Goal: Task Accomplishment & Management: Use online tool/utility

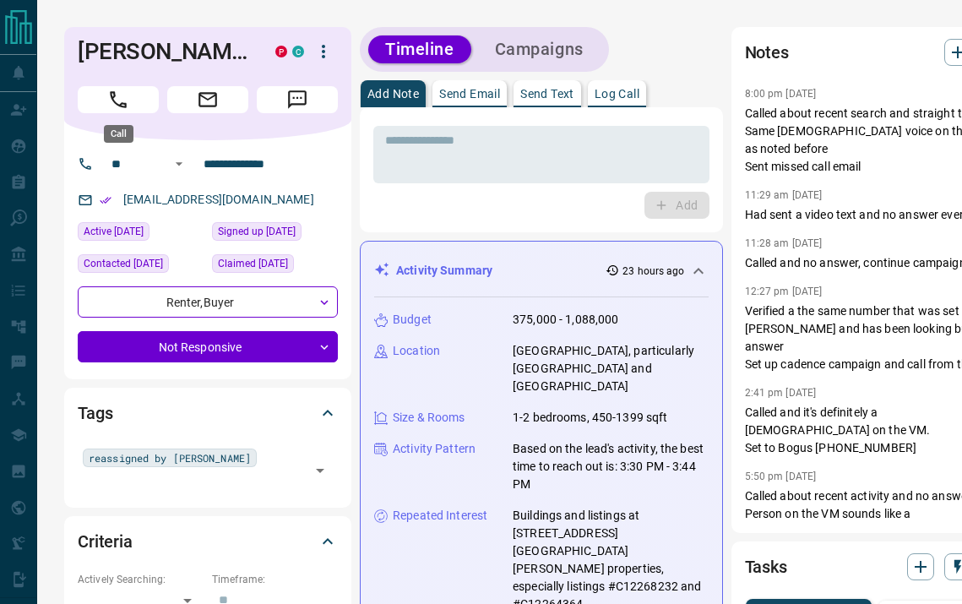
click at [137, 94] on button "Call" at bounding box center [118, 99] width 81 height 27
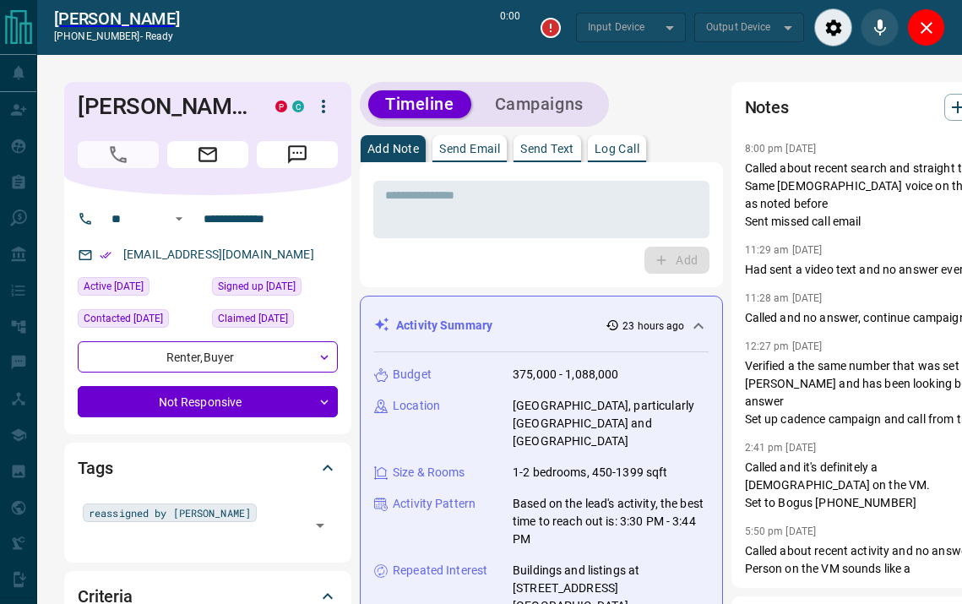
click at [225, 527] on div "Tags reassigned by [PERSON_NAME] ​" at bounding box center [207, 502] width 287 height 119
click at [225, 525] on div "reassigned by [PERSON_NAME] ​" at bounding box center [208, 525] width 260 height 52
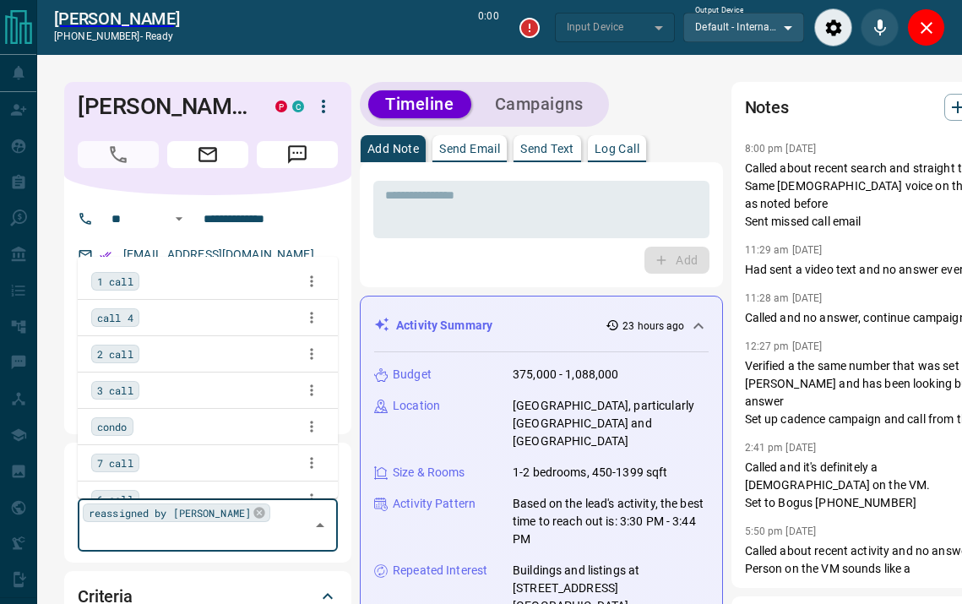
type input "*******"
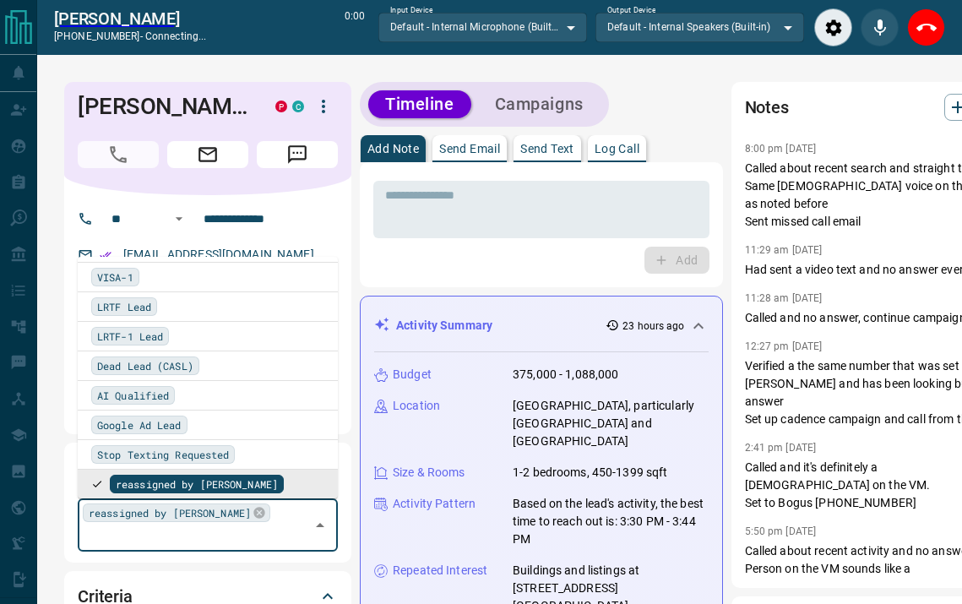
type input "*"
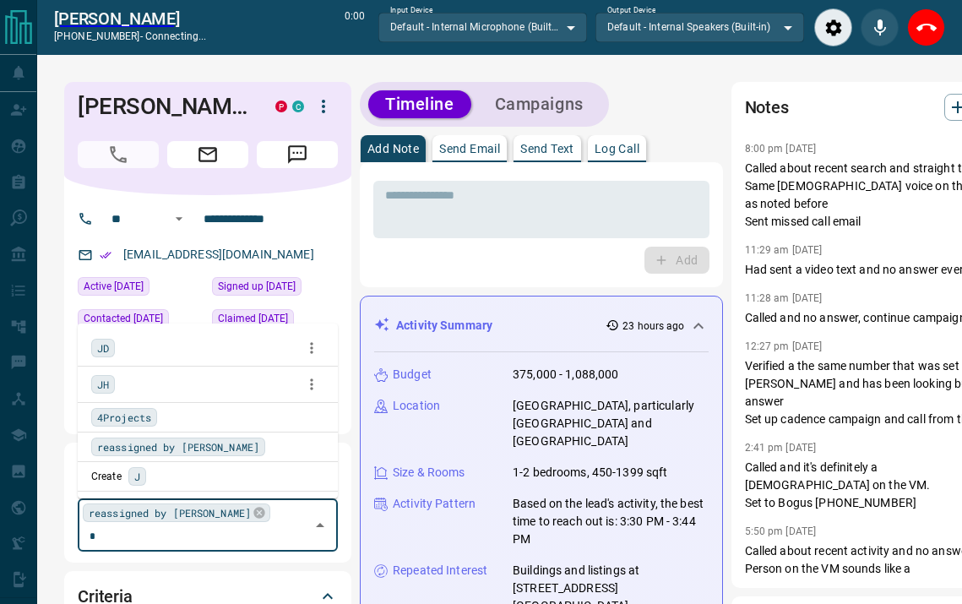
click at [103, 345] on span "JD" at bounding box center [103, 348] width 12 height 17
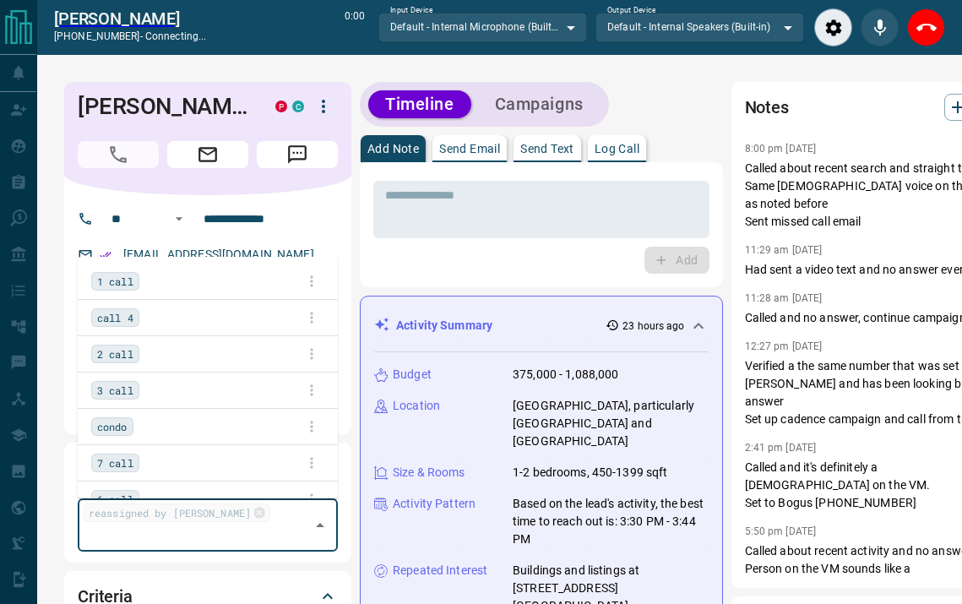
scroll to position [1971, 0]
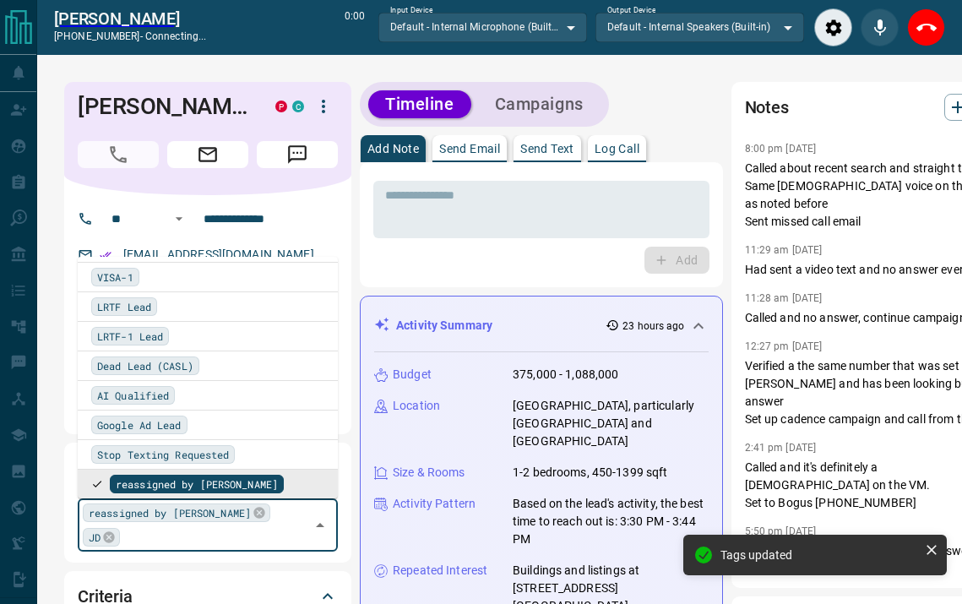
type input "*"
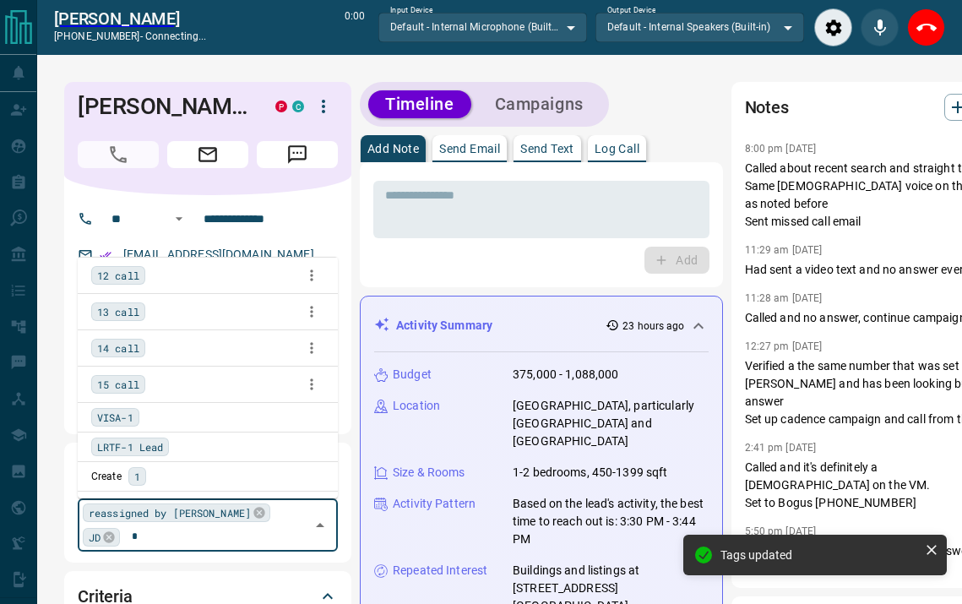
scroll to position [7, 0]
click at [125, 275] on span "1 call" at bounding box center [115, 274] width 36 height 17
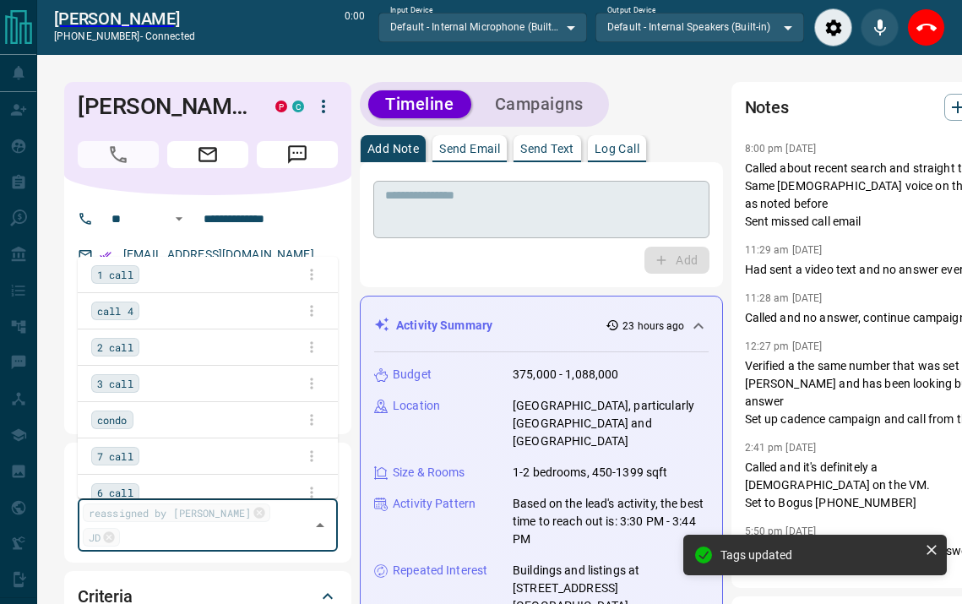
scroll to position [1971, 0]
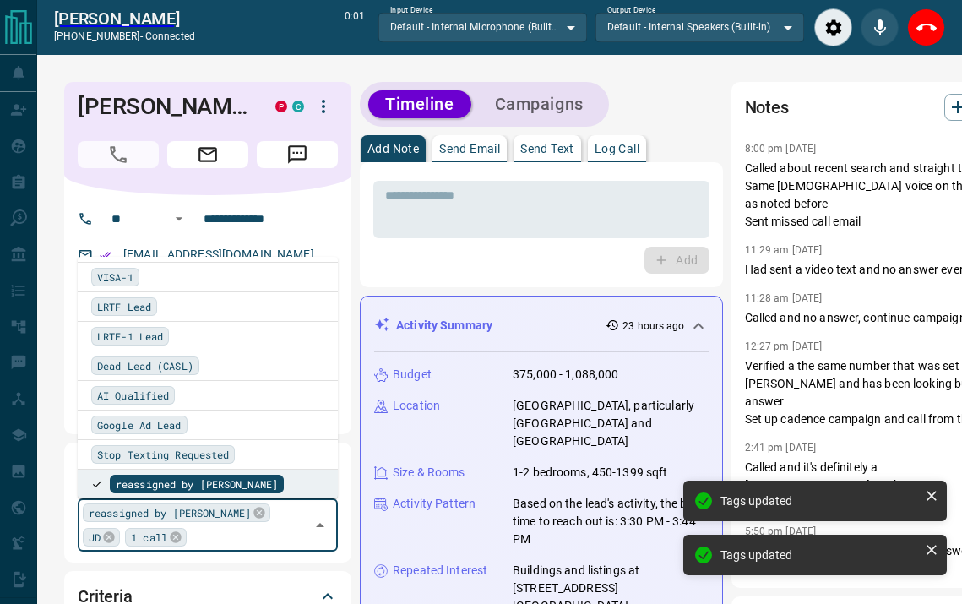
click at [620, 153] on p "Log Call" at bounding box center [617, 149] width 45 height 12
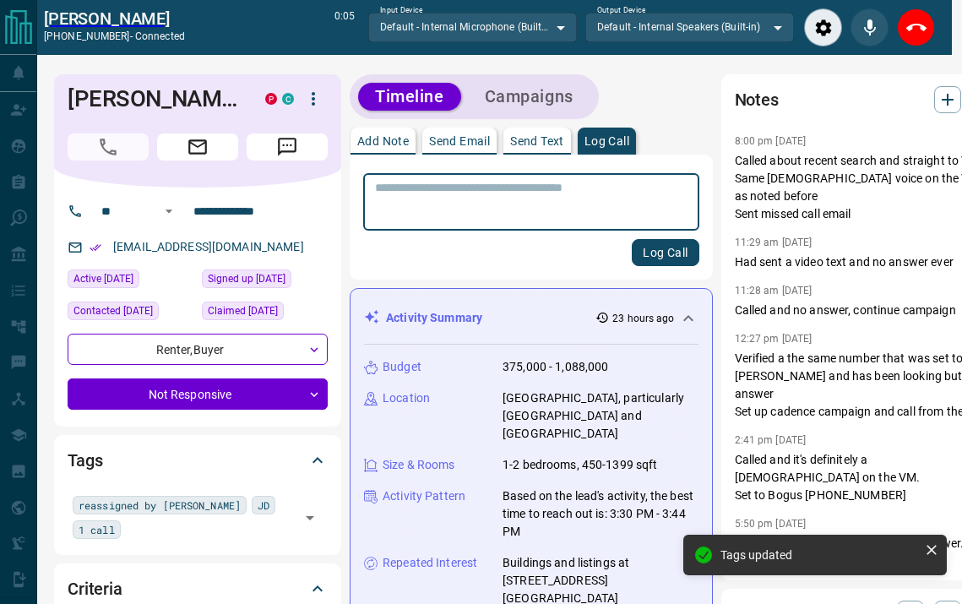
scroll to position [0, 10]
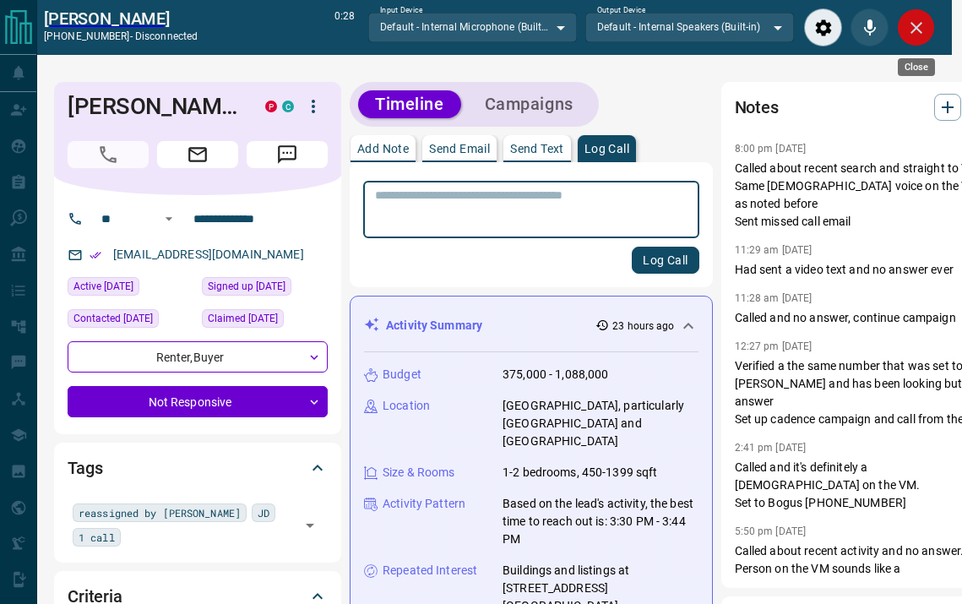
click at [918, 31] on icon "Close" at bounding box center [917, 28] width 12 height 12
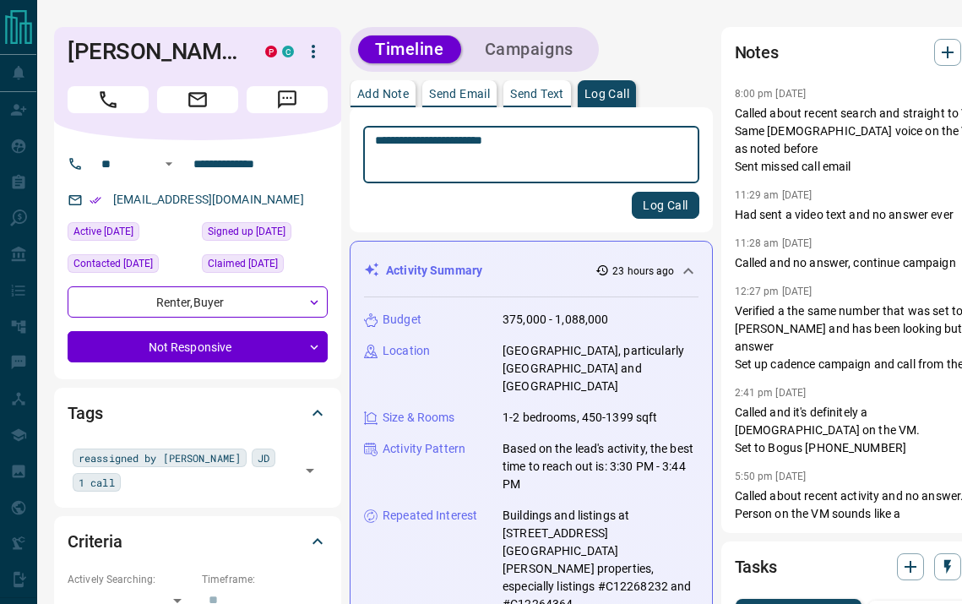
type textarea "**********"
click at [632, 213] on button "Log Call" at bounding box center [665, 205] width 67 height 27
